Goal: Find specific page/section: Find specific page/section

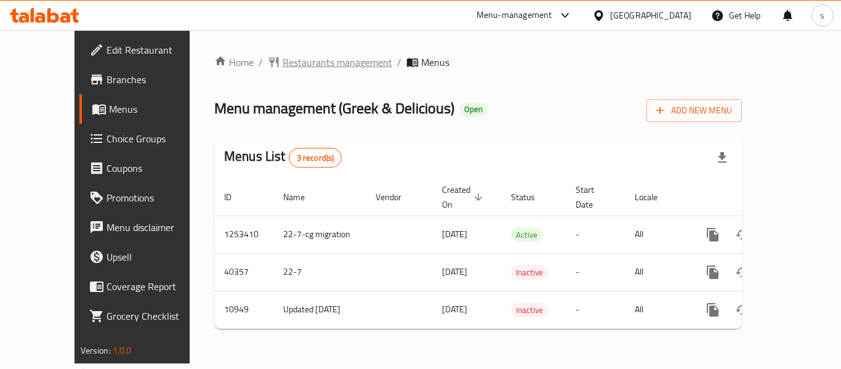
click at [283, 63] on span "Restaurants management" at bounding box center [338, 62] width 110 height 15
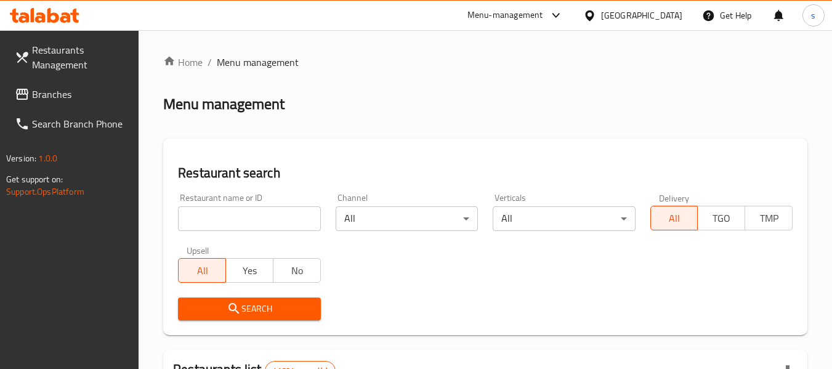
click at [221, 215] on input "search" at bounding box center [249, 218] width 142 height 25
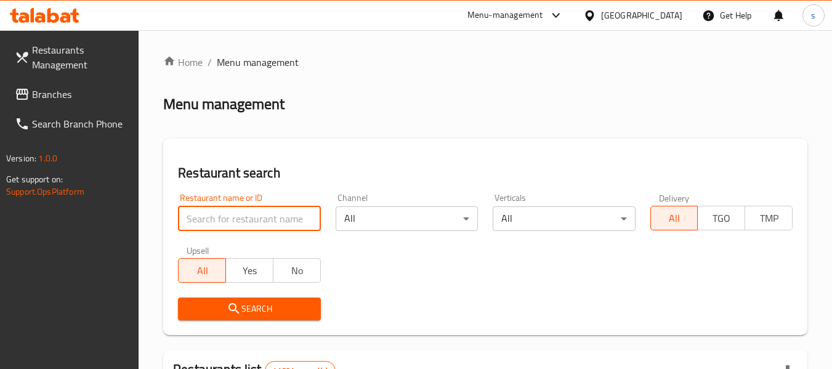
paste input "2569"
type input "2569"
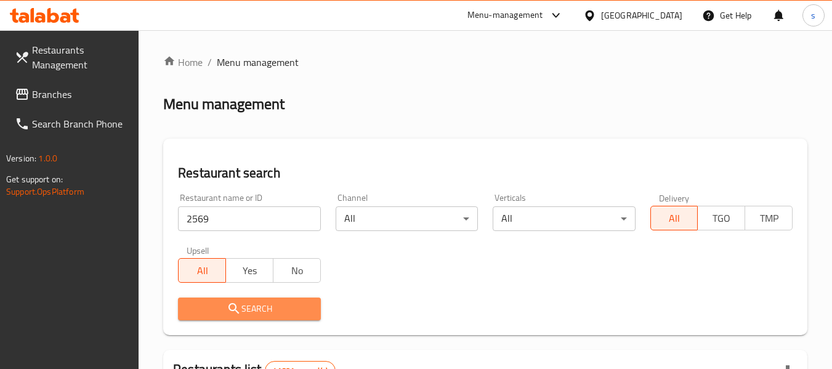
click at [260, 297] on button "Search" at bounding box center [249, 308] width 142 height 23
click at [260, 297] on div at bounding box center [416, 184] width 832 height 369
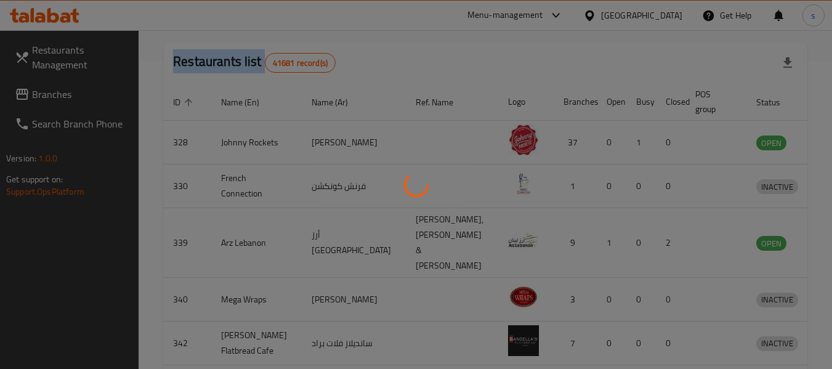
scroll to position [170, 0]
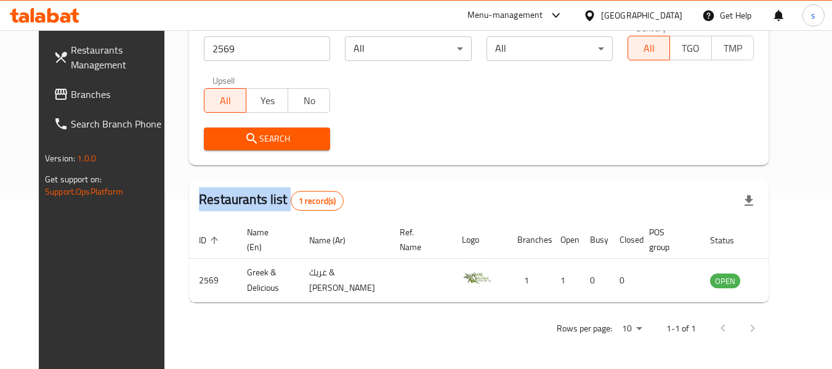
click at [71, 100] on span "Branches" at bounding box center [119, 94] width 97 height 15
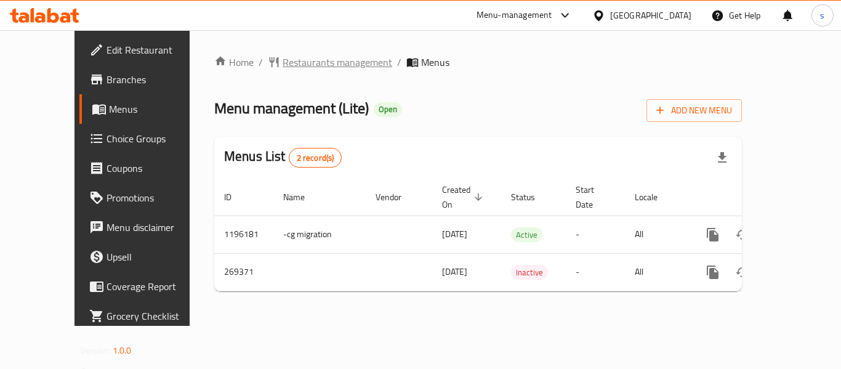
click at [283, 55] on span "Restaurants management" at bounding box center [338, 62] width 110 height 15
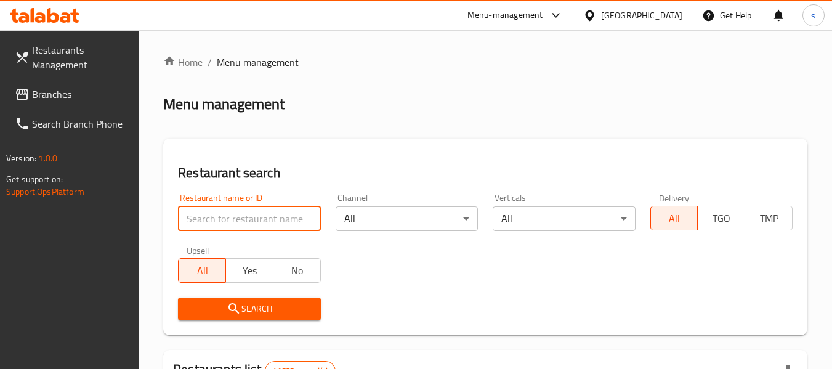
click at [251, 212] on input "search" at bounding box center [249, 218] width 142 height 25
paste input "627739"
type input "627739"
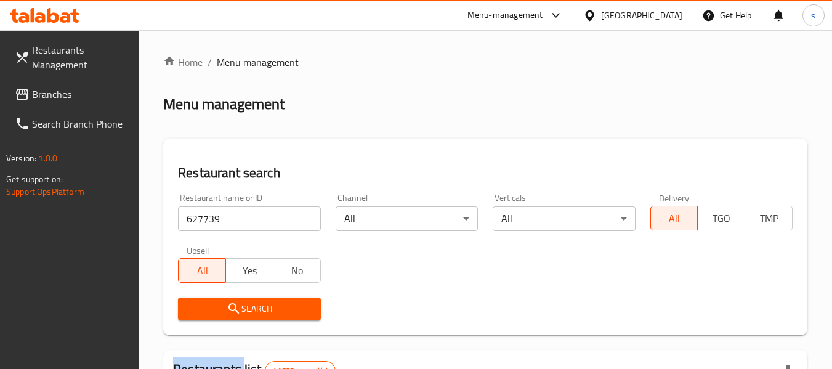
click at [259, 322] on div "Search" at bounding box center [249, 309] width 157 height 38
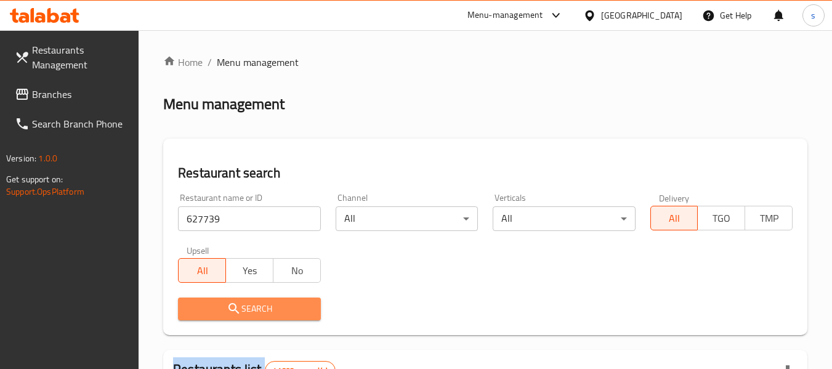
click at [260, 312] on span "Search" at bounding box center [249, 308] width 123 height 15
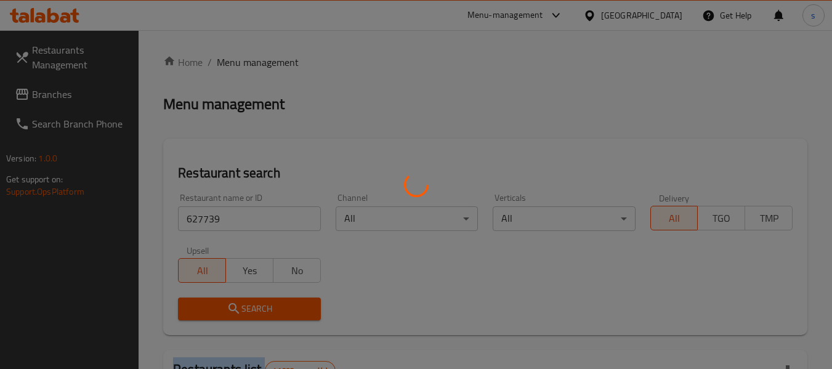
click at [260, 312] on div at bounding box center [416, 184] width 832 height 369
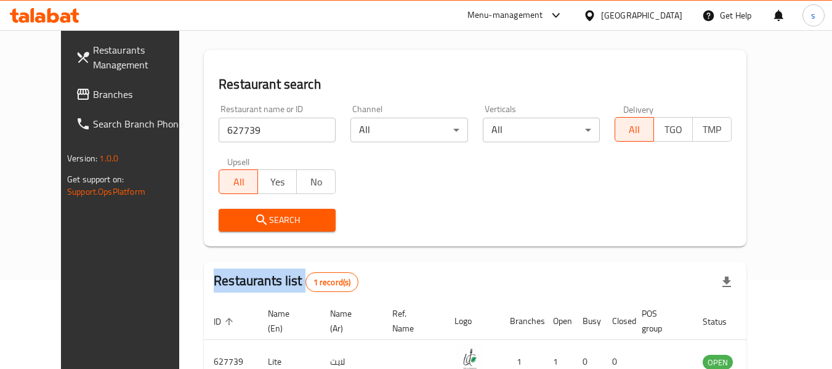
scroll to position [170, 0]
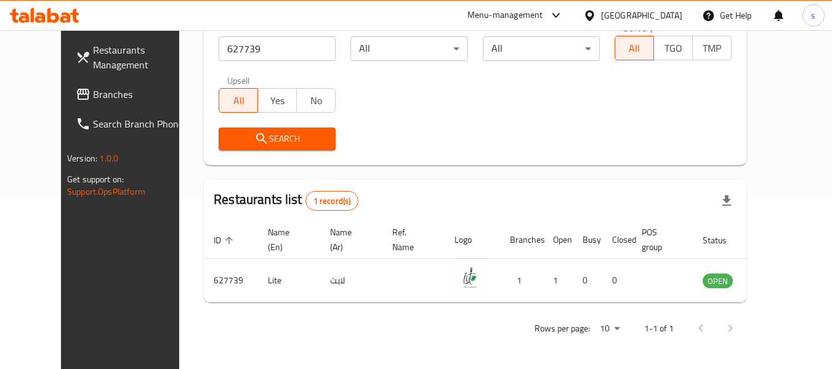
click at [649, 10] on div "[GEOGRAPHIC_DATA]" at bounding box center [641, 16] width 81 height 14
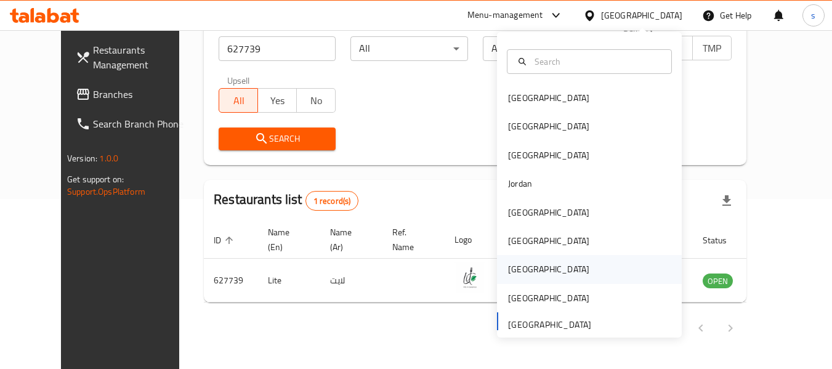
click at [531, 262] on div "[GEOGRAPHIC_DATA]" at bounding box center [589, 269] width 185 height 28
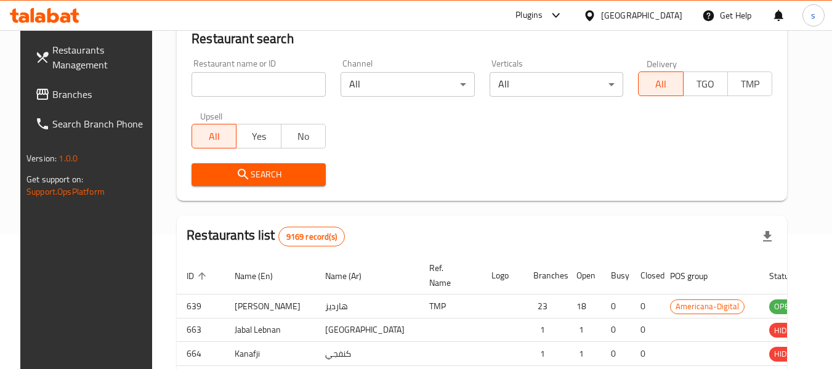
scroll to position [170, 0]
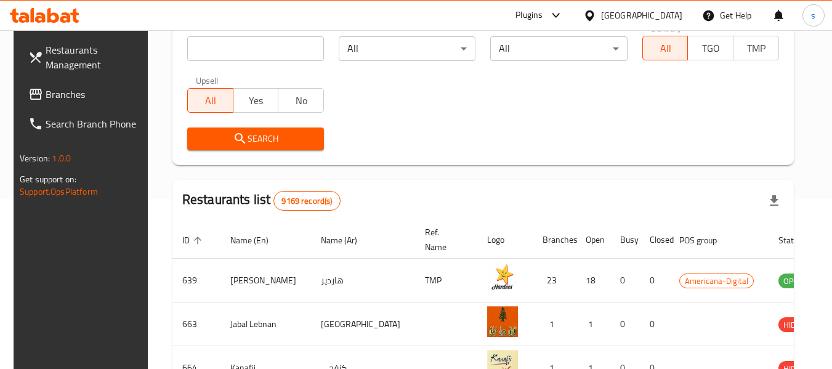
click at [77, 87] on span "Branches" at bounding box center [94, 94] width 97 height 15
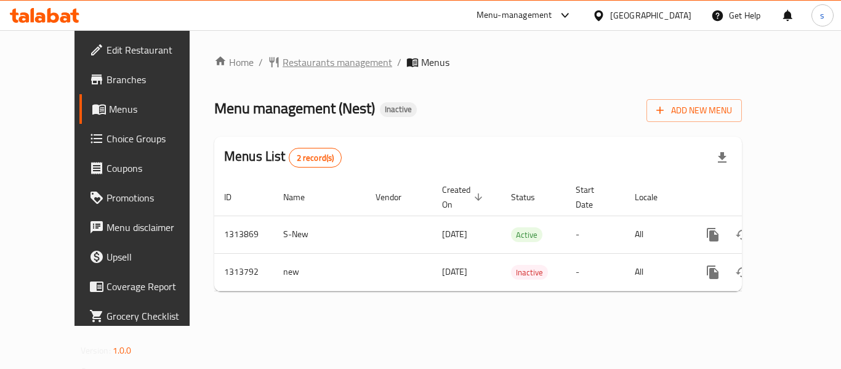
click at [319, 65] on span "Restaurants management" at bounding box center [338, 62] width 110 height 15
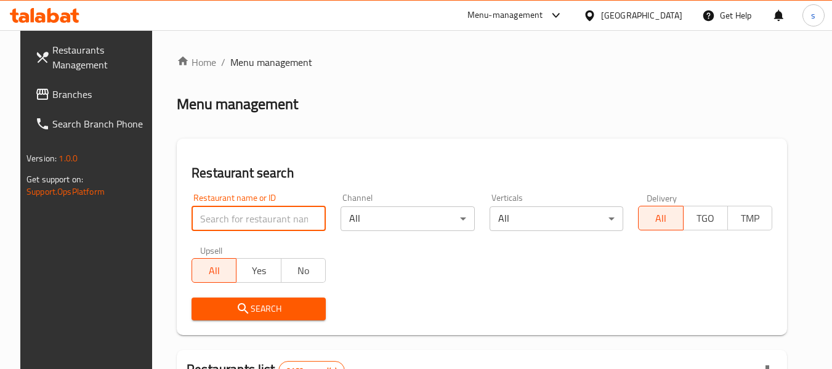
click at [272, 217] on input "search" at bounding box center [259, 218] width 134 height 25
paste input "706679"
type input "706679"
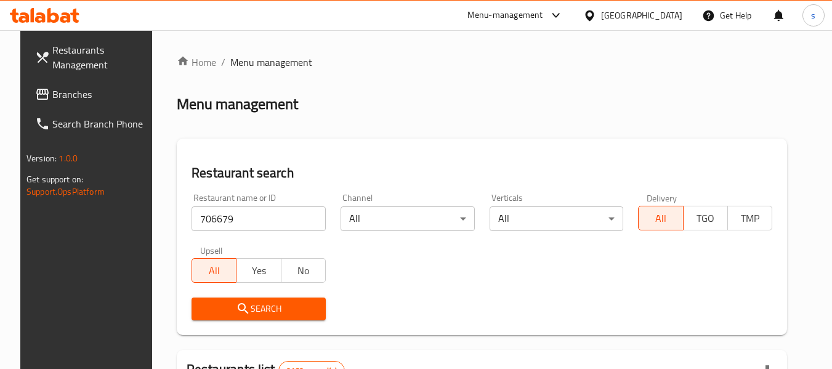
click at [273, 307] on span "Search" at bounding box center [258, 308] width 115 height 15
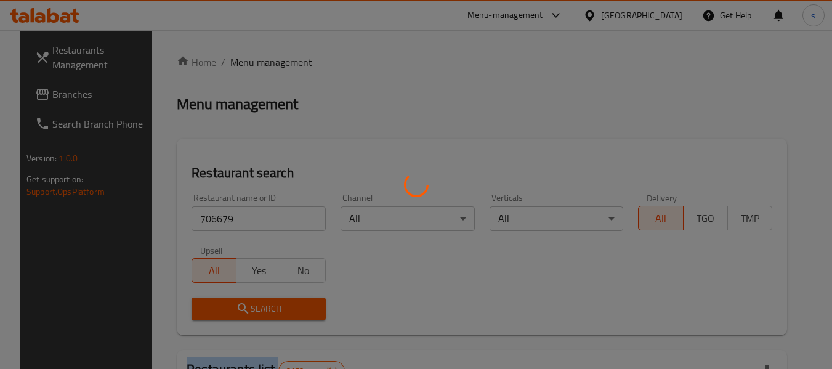
click at [273, 307] on div at bounding box center [416, 184] width 832 height 369
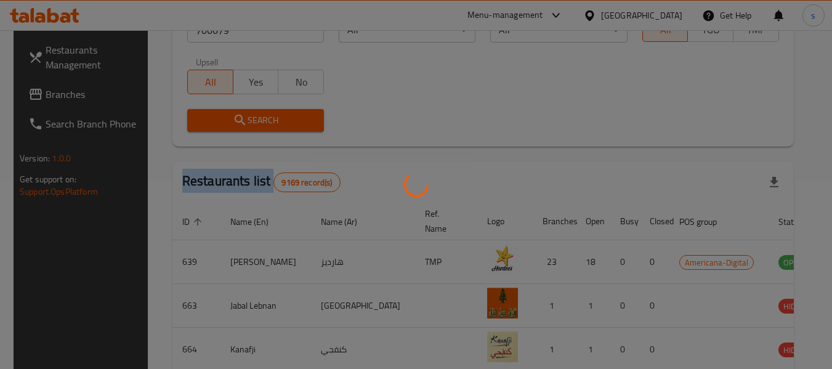
scroll to position [170, 0]
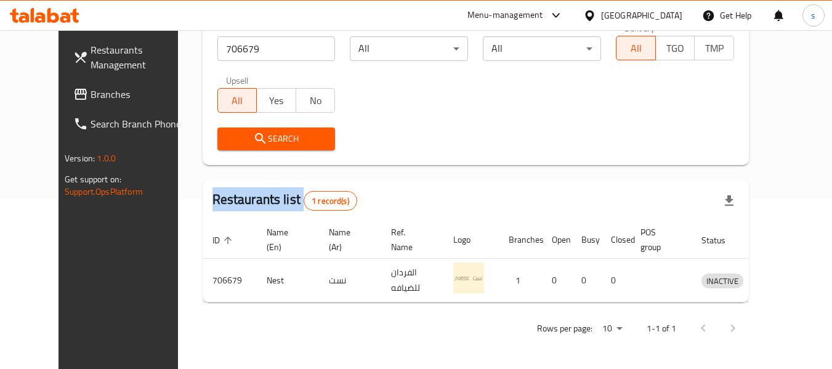
click at [596, 22] on icon at bounding box center [589, 15] width 13 height 13
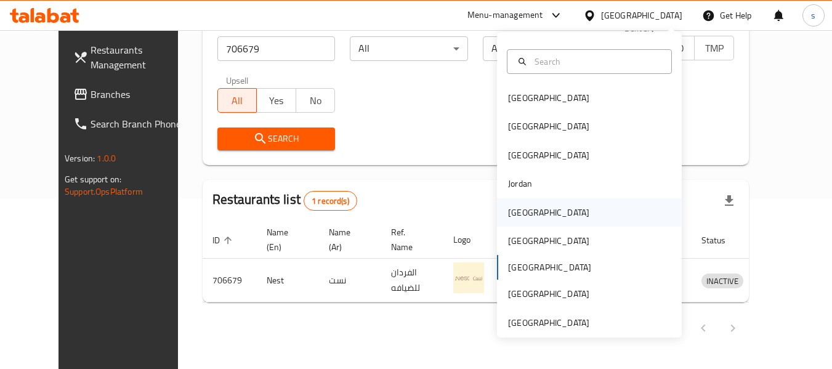
click at [568, 221] on div "Kuwait" at bounding box center [589, 212] width 185 height 28
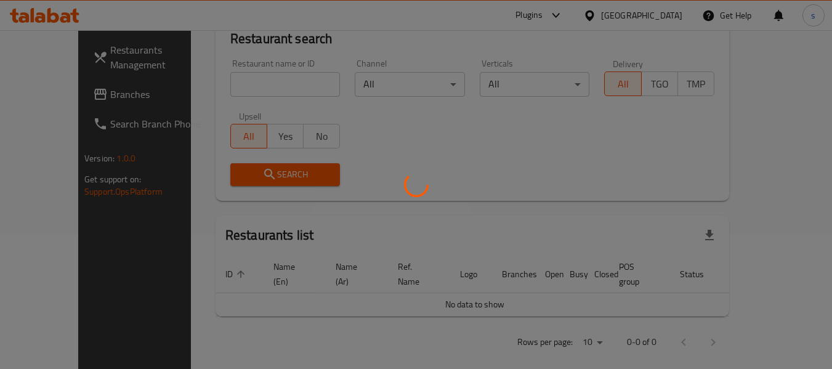
scroll to position [170, 0]
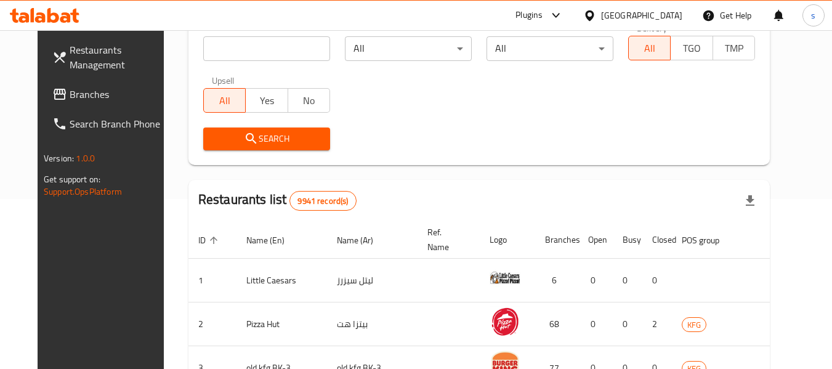
click at [80, 87] on span "Branches" at bounding box center [118, 94] width 97 height 15
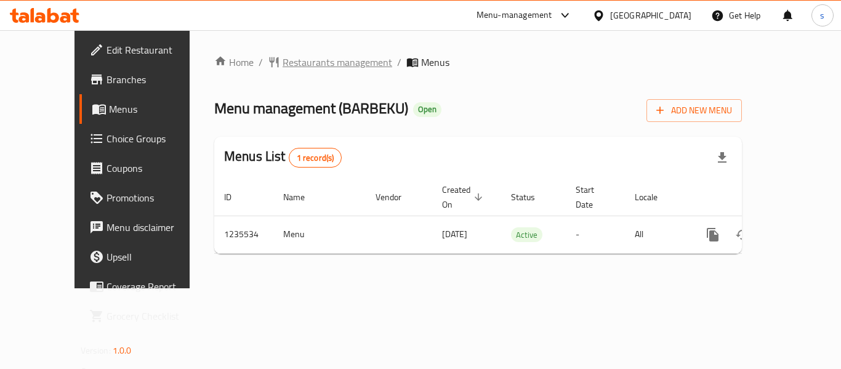
click at [283, 64] on span "Restaurants management" at bounding box center [338, 62] width 110 height 15
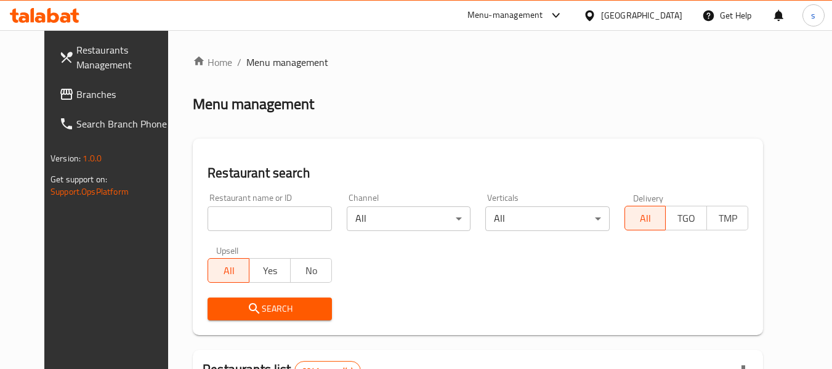
click at [273, 224] on input "search" at bounding box center [270, 218] width 124 height 25
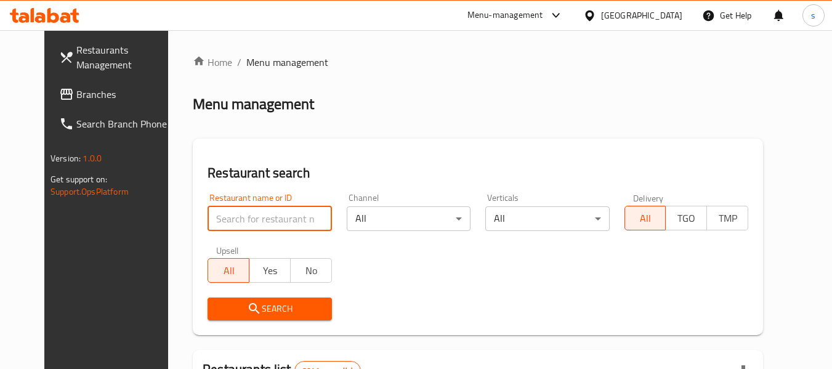
paste input "678759"
type input "678759"
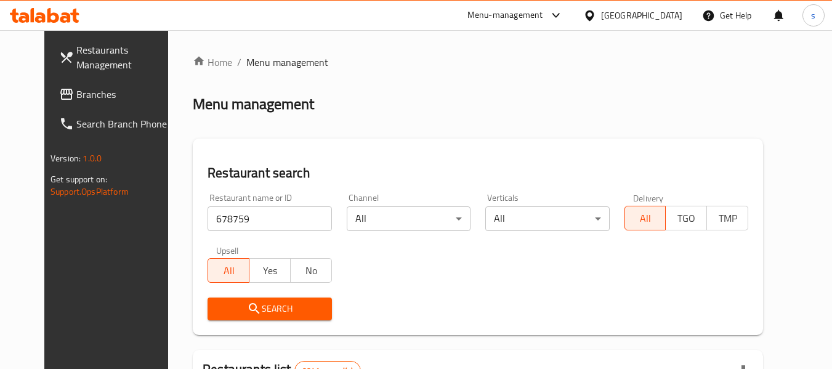
click at [282, 310] on span "Search" at bounding box center [269, 308] width 104 height 15
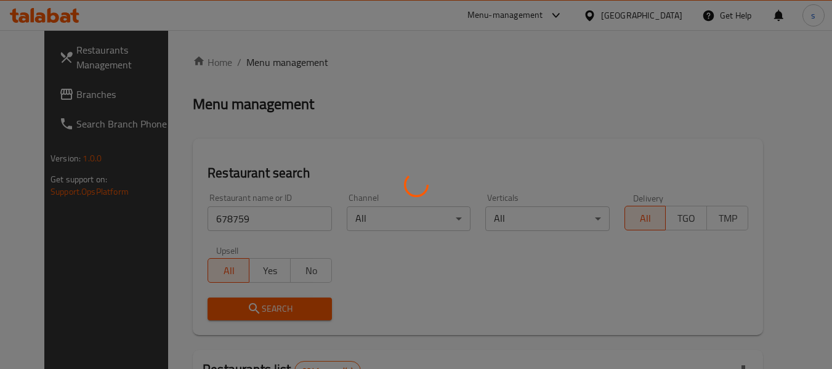
click at [282, 302] on div at bounding box center [416, 184] width 832 height 369
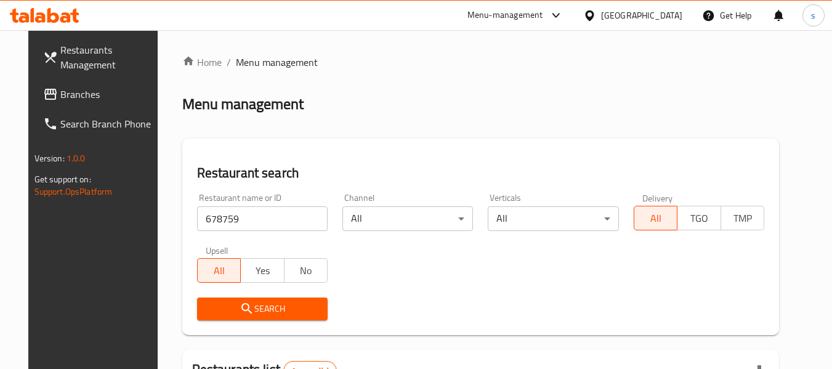
click at [504, 117] on div "Home / Menu management Menu management Restaurant search Restaurant name or ID …" at bounding box center [480, 297] width 597 height 485
click at [660, 14] on div "Kuwait" at bounding box center [641, 16] width 81 height 14
click at [378, 146] on div "Restaurant search Restaurant name or ID 678759 Restaurant name or ID Channel Al…" at bounding box center [480, 237] width 597 height 196
click at [601, 17] on div at bounding box center [592, 16] width 18 height 14
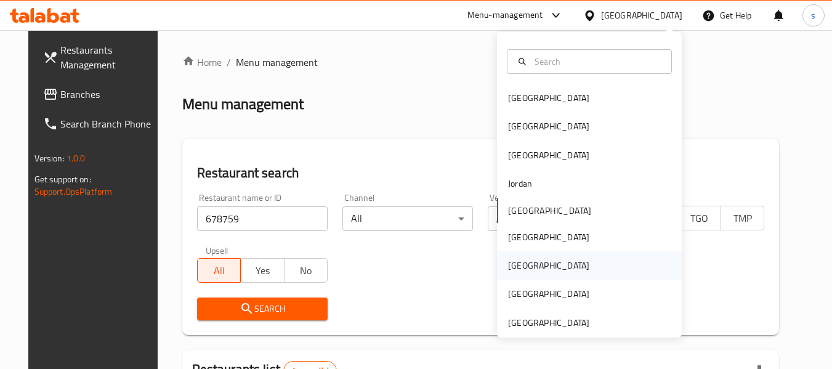
click at [554, 258] on div "Qatar" at bounding box center [589, 265] width 185 height 28
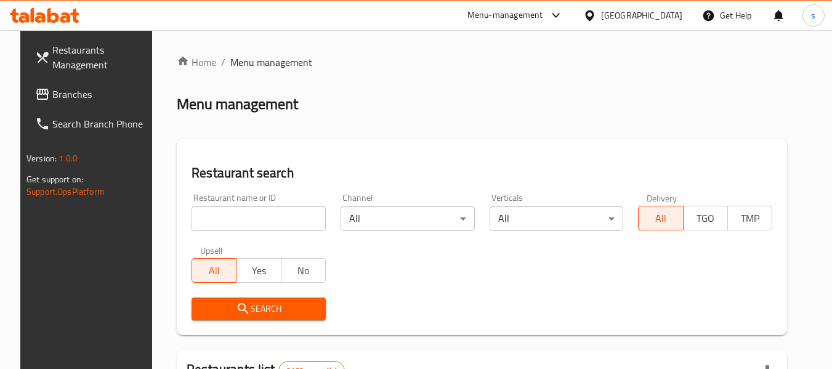
click at [543, 17] on div "Menu-management" at bounding box center [505, 15] width 76 height 15
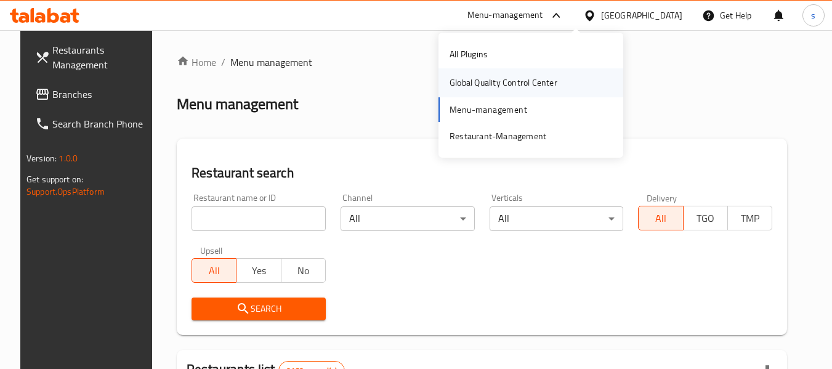
click at [531, 81] on div "Global Quality Control Center" at bounding box center [504, 83] width 108 height 14
